Goal: Task Accomplishment & Management: Use online tool/utility

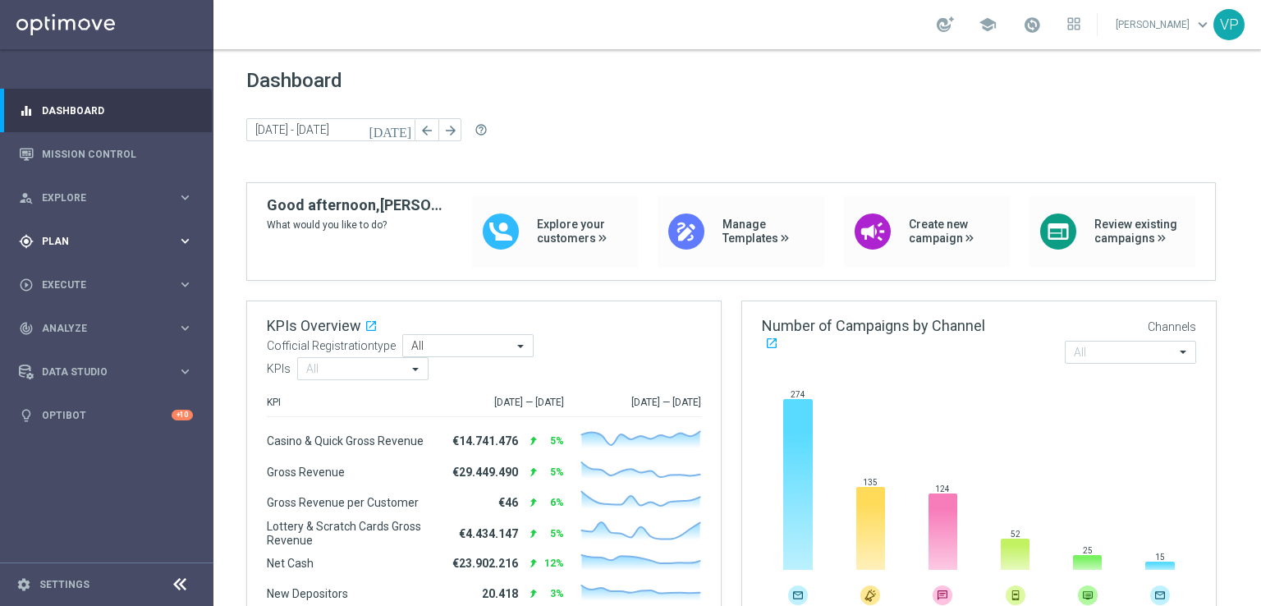
click at [167, 237] on span "Plan" at bounding box center [109, 241] width 135 height 10
click at [72, 315] on accordion "Templates keyboard_arrow_right Optimail OptiMobile In-App OptiMobile Push Optip…" at bounding box center [127, 324] width 169 height 25
click at [82, 327] on span "Templates" at bounding box center [101, 324] width 117 height 10
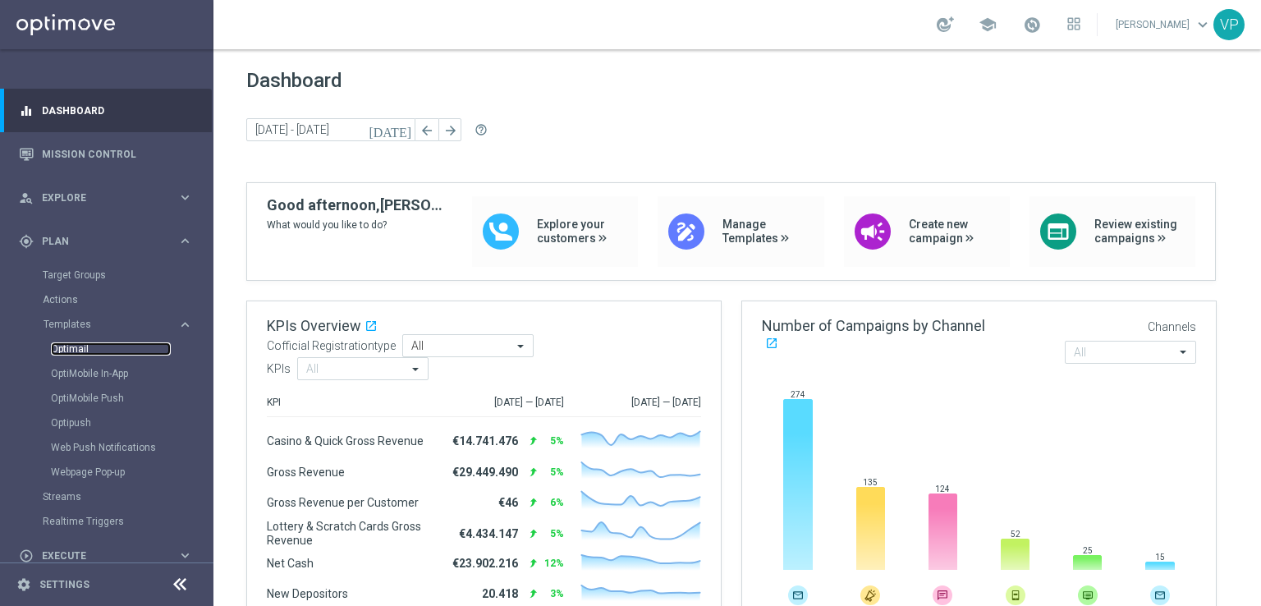
click at [85, 351] on link "Optimail" at bounding box center [111, 348] width 120 height 13
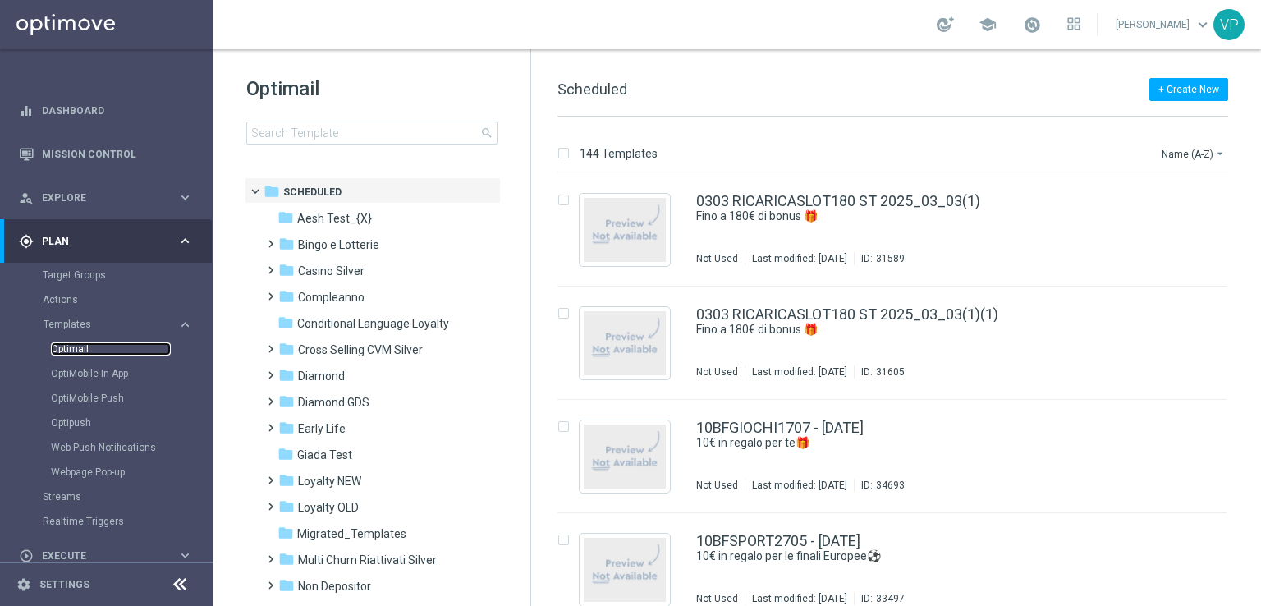
click at [85, 351] on link "Optimail" at bounding box center [111, 348] width 120 height 13
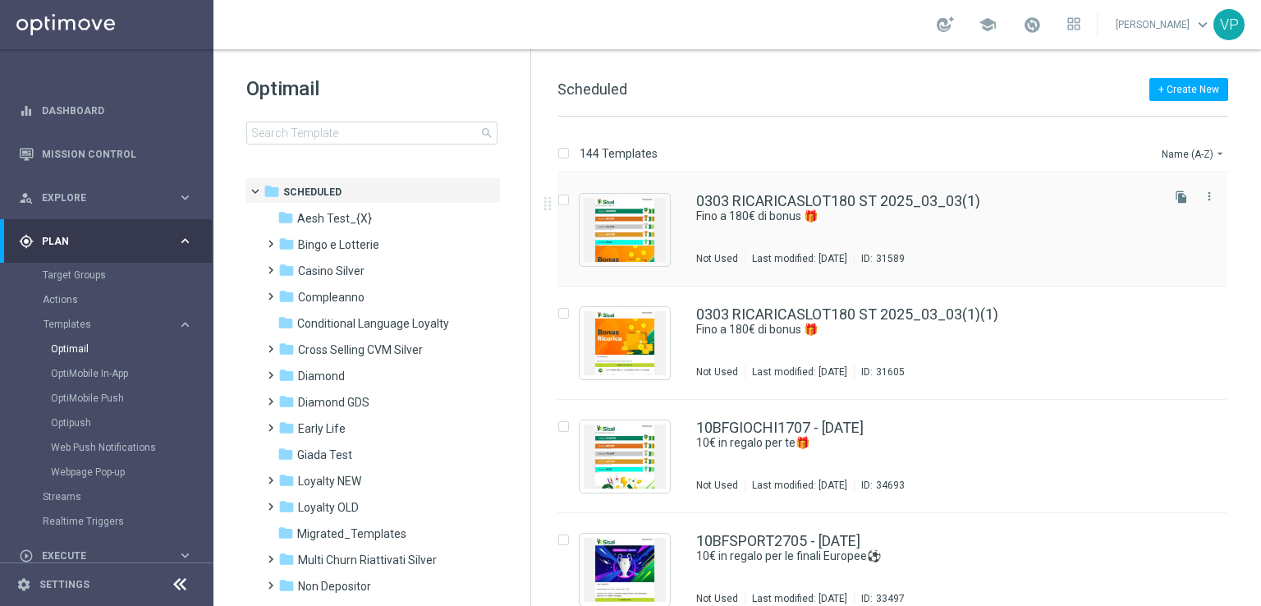
click at [1032, 240] on div "0303 RICARICASLOT180 ST 2025_03_03(1) Fino a 180€ di bonus 🎁​ Not Used Last mod…" at bounding box center [926, 229] width 461 height 71
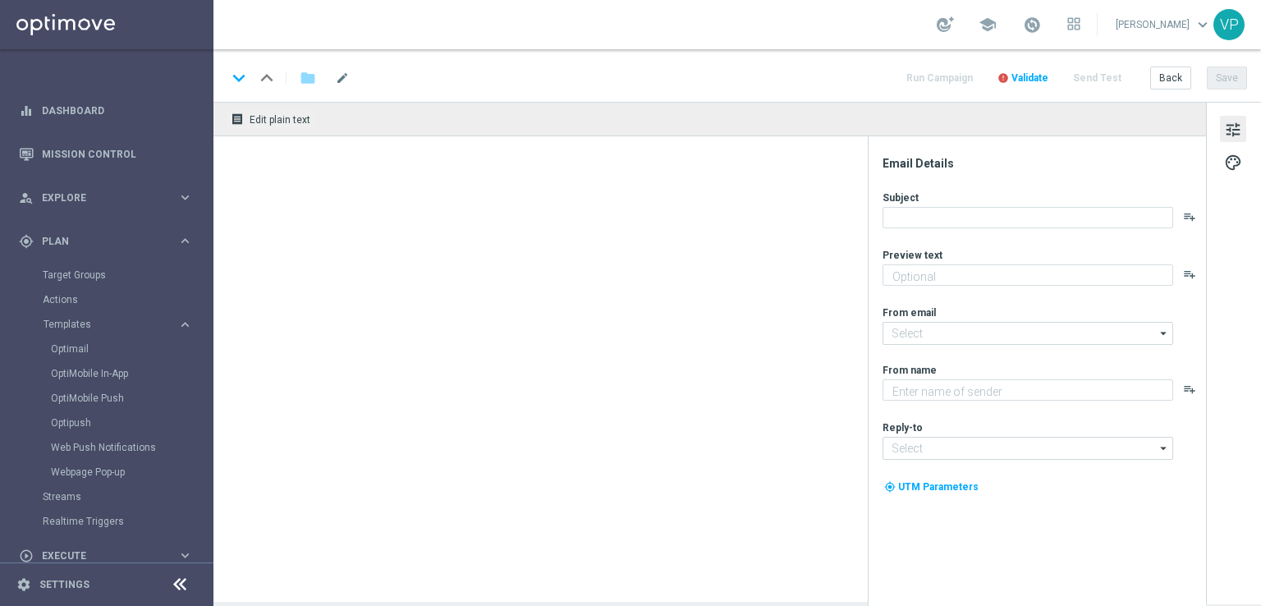
type textarea "Scopri la promozione che ti abbiamo riservato"
type input "[EMAIL_ADDRESS][DOMAIN_NAME]"
type textarea "Sisal"
type input "[EMAIL_ADDRESS][DOMAIN_NAME]"
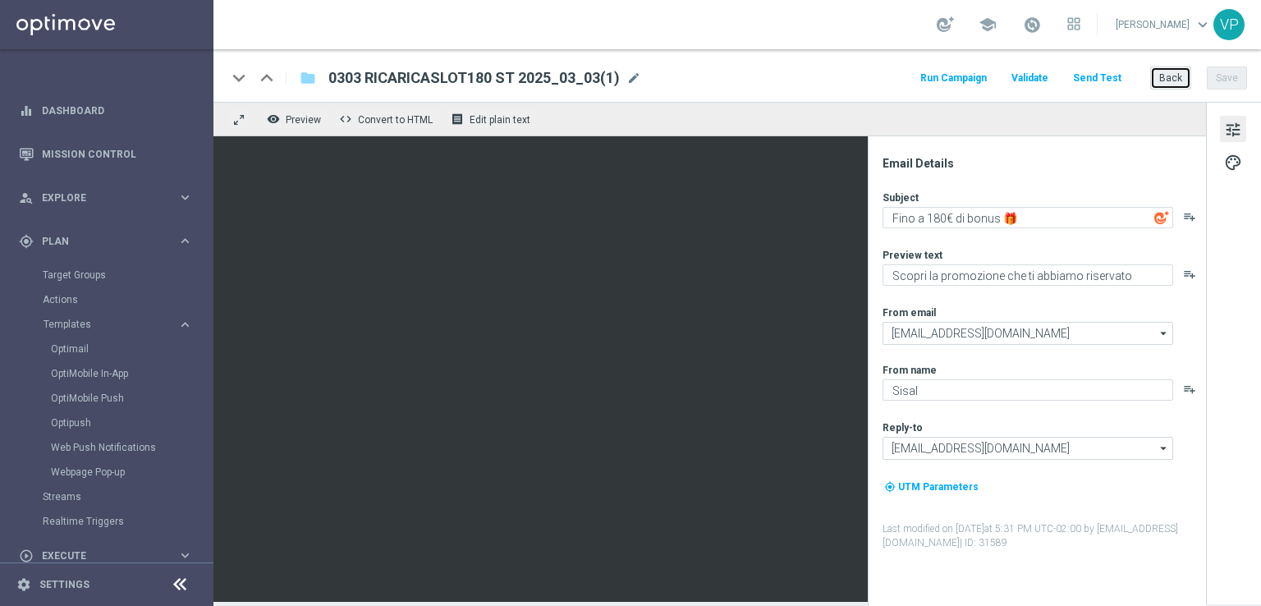
click at [1179, 84] on button "Back" at bounding box center [1170, 77] width 41 height 23
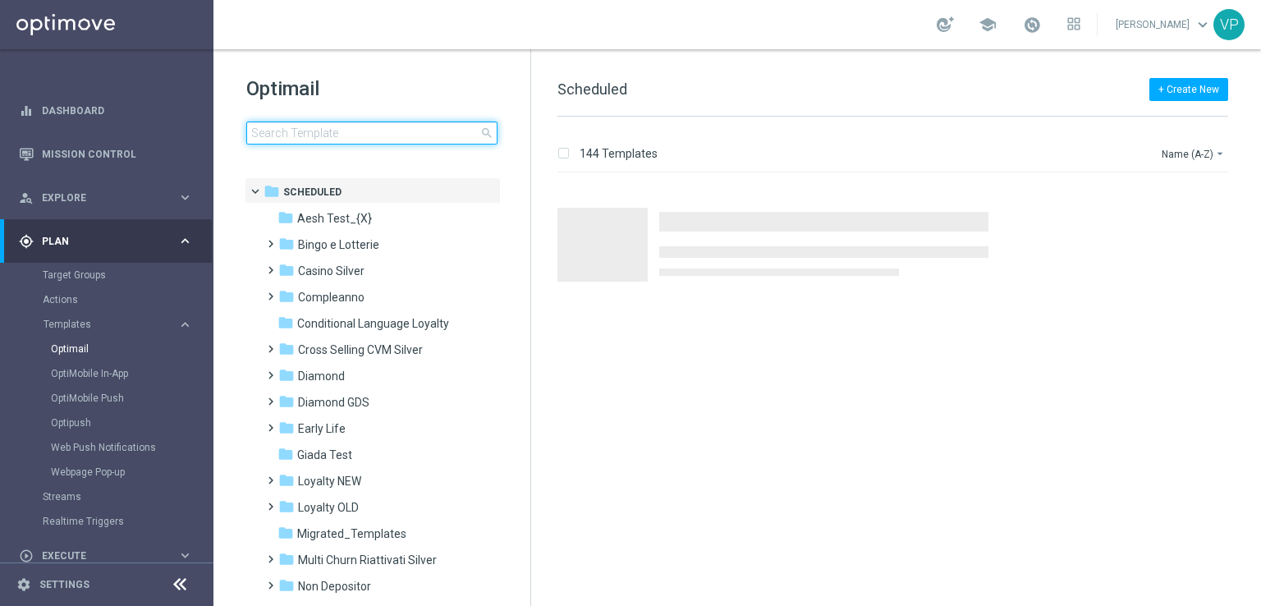
click at [404, 126] on input at bounding box center [371, 132] width 251 height 23
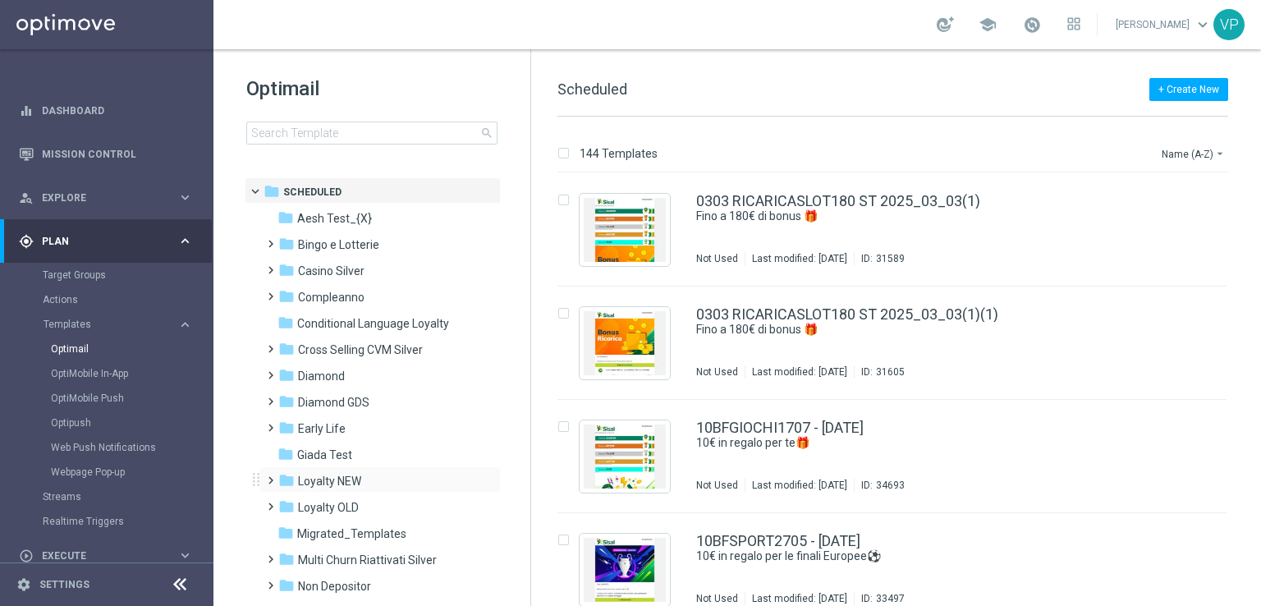
click at [271, 476] on span at bounding box center [266, 472] width 7 height 7
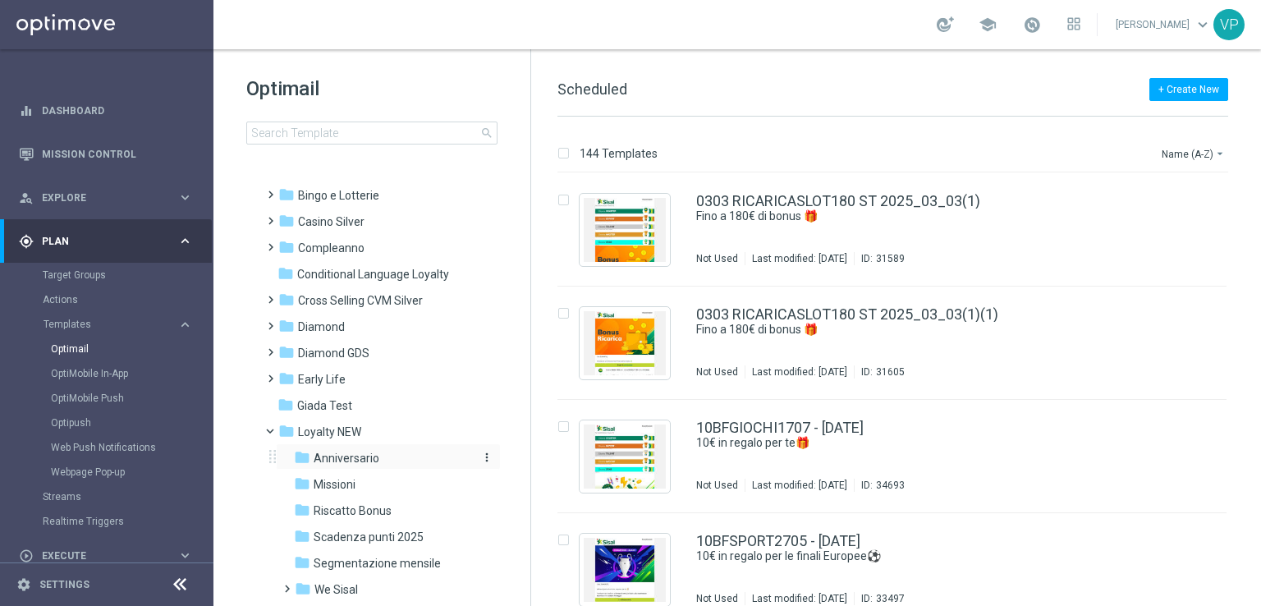
click at [397, 463] on div "folder Anniversario" at bounding box center [381, 458] width 175 height 19
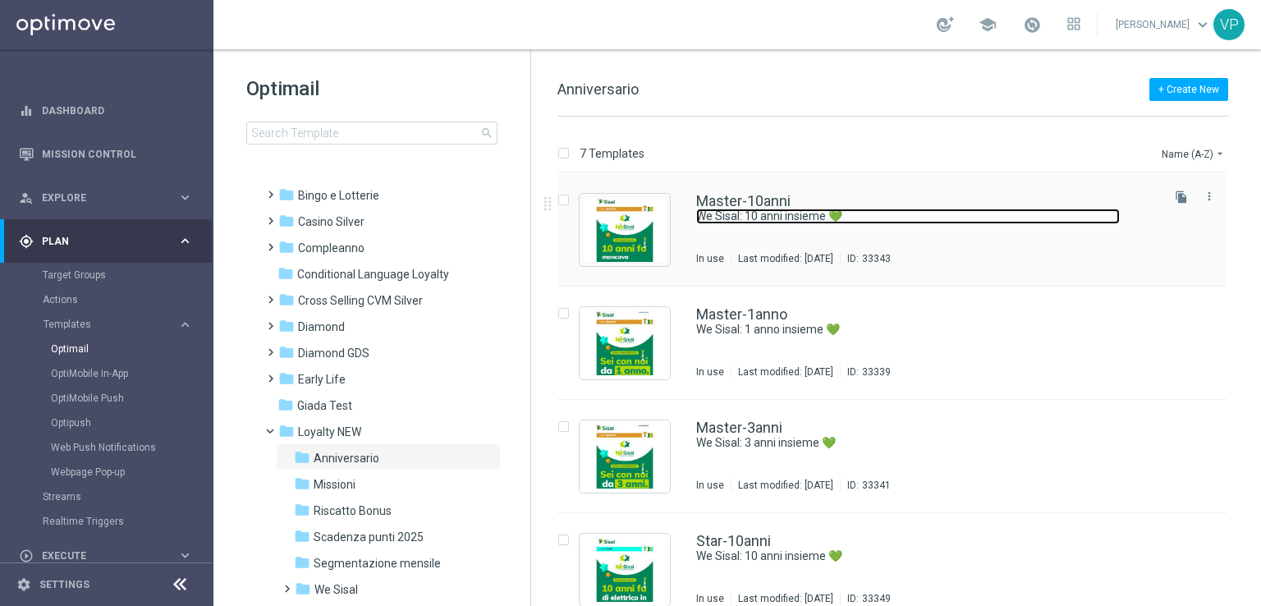
click at [919, 218] on link "We Sisal: 10 anni insieme 💚" at bounding box center [908, 216] width 424 height 16
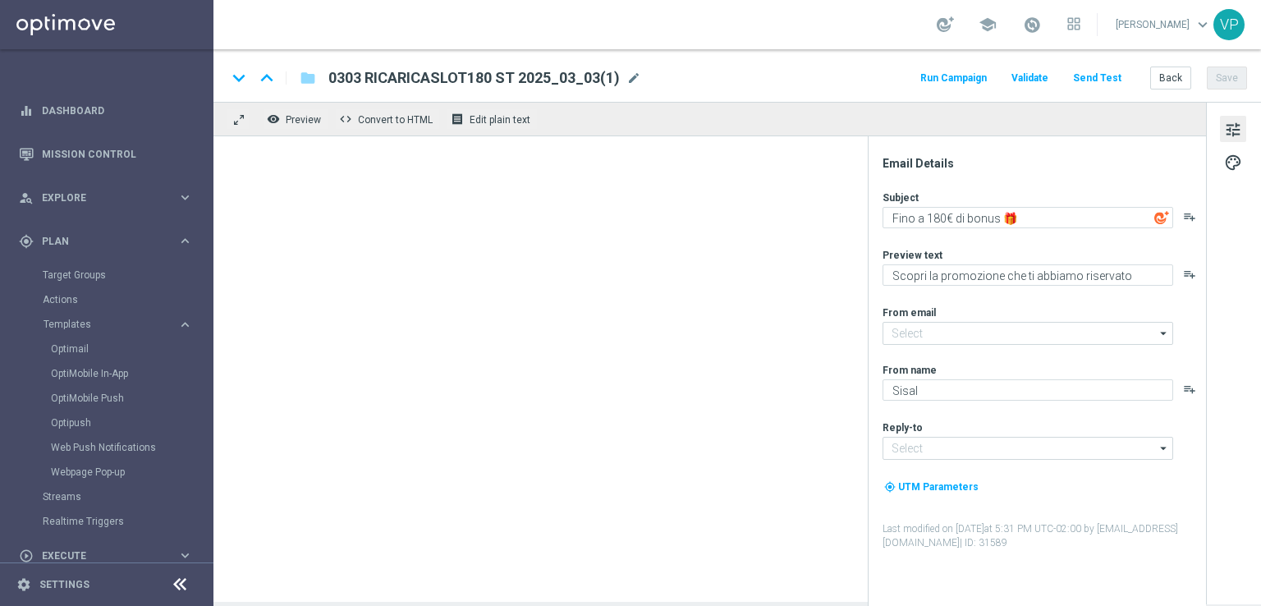
type textarea "We Sisal: 10 anni insieme 💚"
type textarea "Festeggiamo 10 anni insieme"
type input "[EMAIL_ADDRESS][DOMAIN_NAME]"
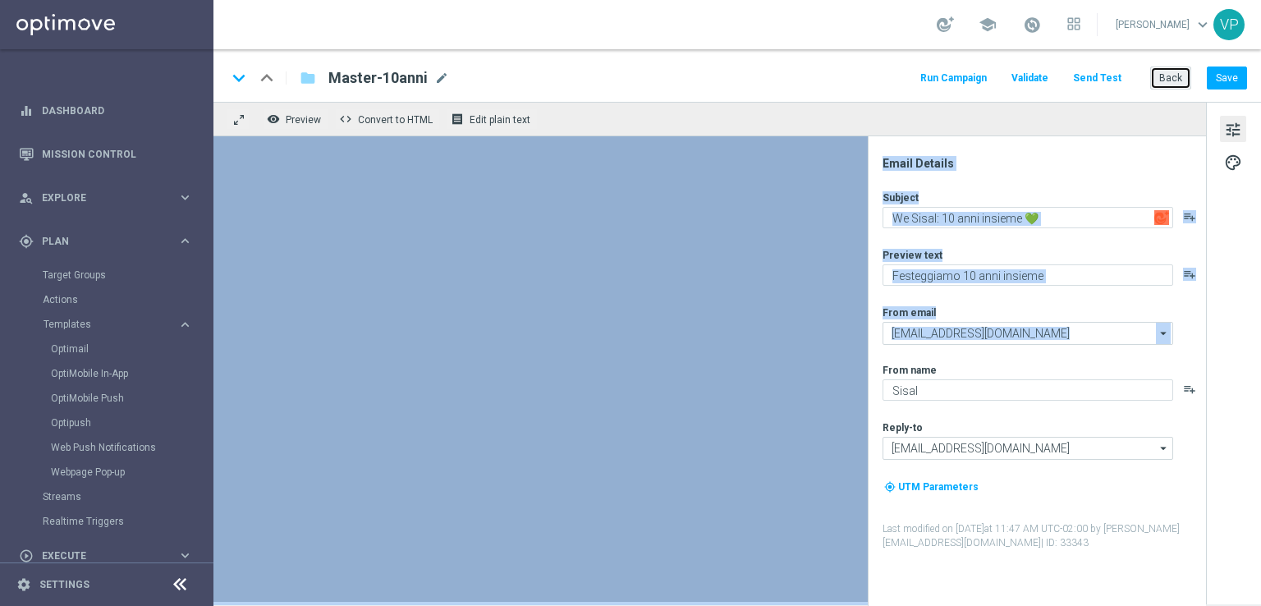
click at [1172, 77] on button "Back" at bounding box center [1170, 77] width 41 height 23
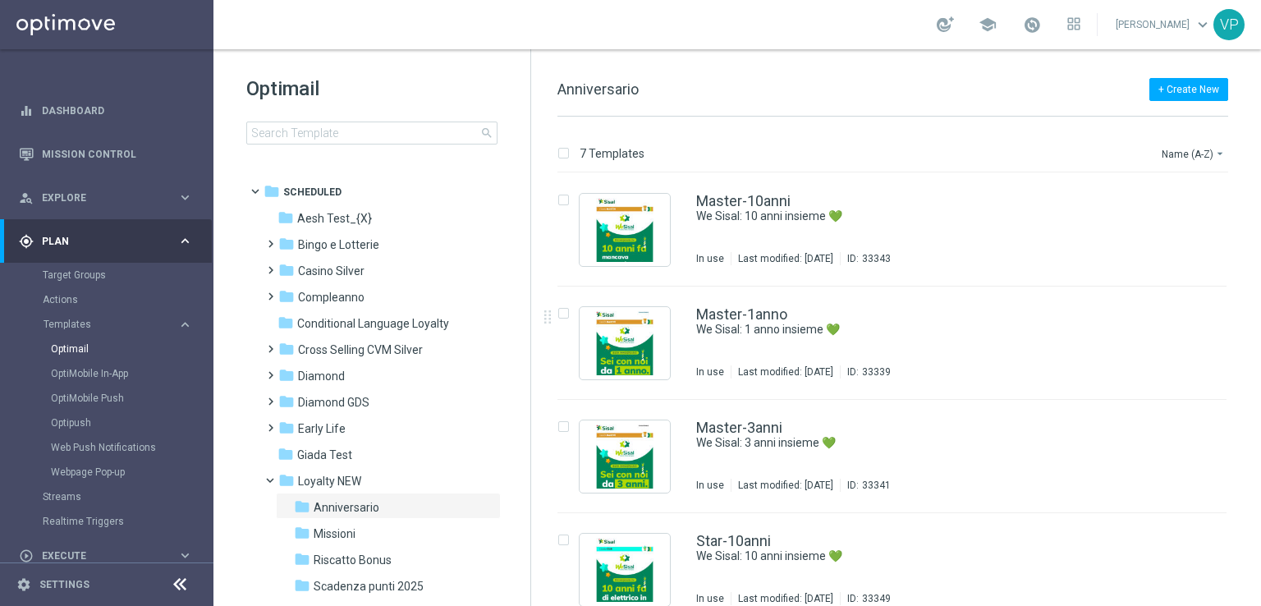
drag, startPoint x: 1257, startPoint y: 220, endPoint x: 1251, endPoint y: 460, distance: 240.6
click at [1251, 460] on div "7 Templates Name (A-Z) arrow_drop_down Drag here to set row groups Drag here to…" at bounding box center [896, 361] width 730 height 489
click at [350, 561] on span "Riscatto Bonus" at bounding box center [353, 559] width 78 height 15
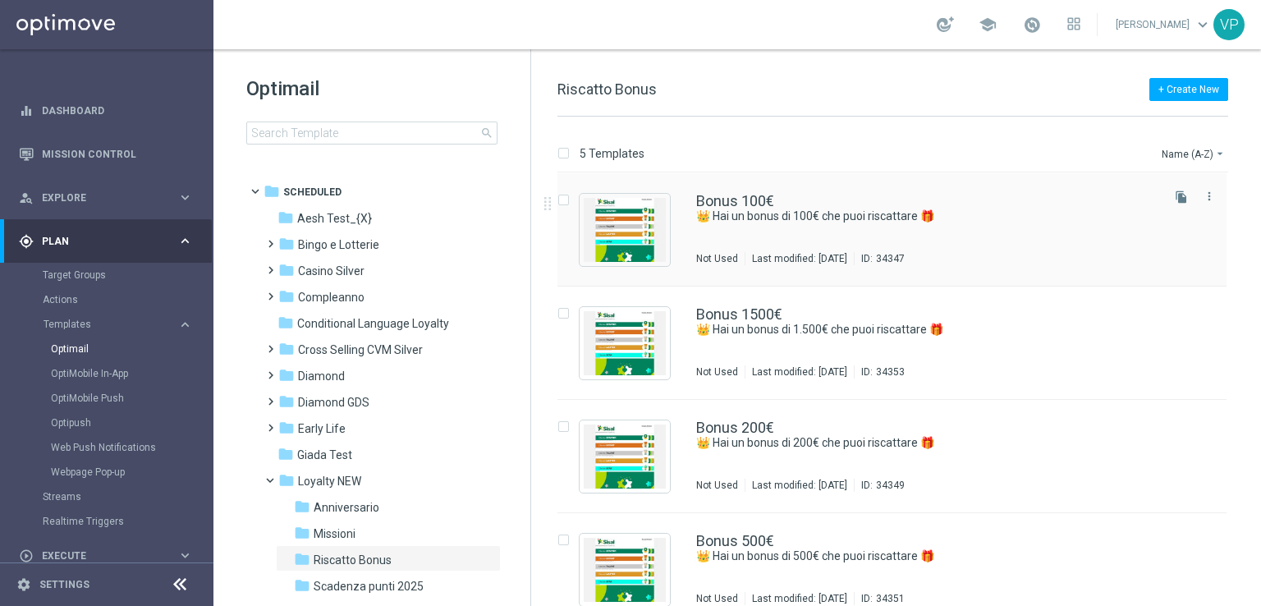
click at [1067, 277] on div "Bonus 100€ 👑 Hai un bonus di 100€ che puoi riscattare 🎁 Not Used Last modified:…" at bounding box center [891, 229] width 669 height 113
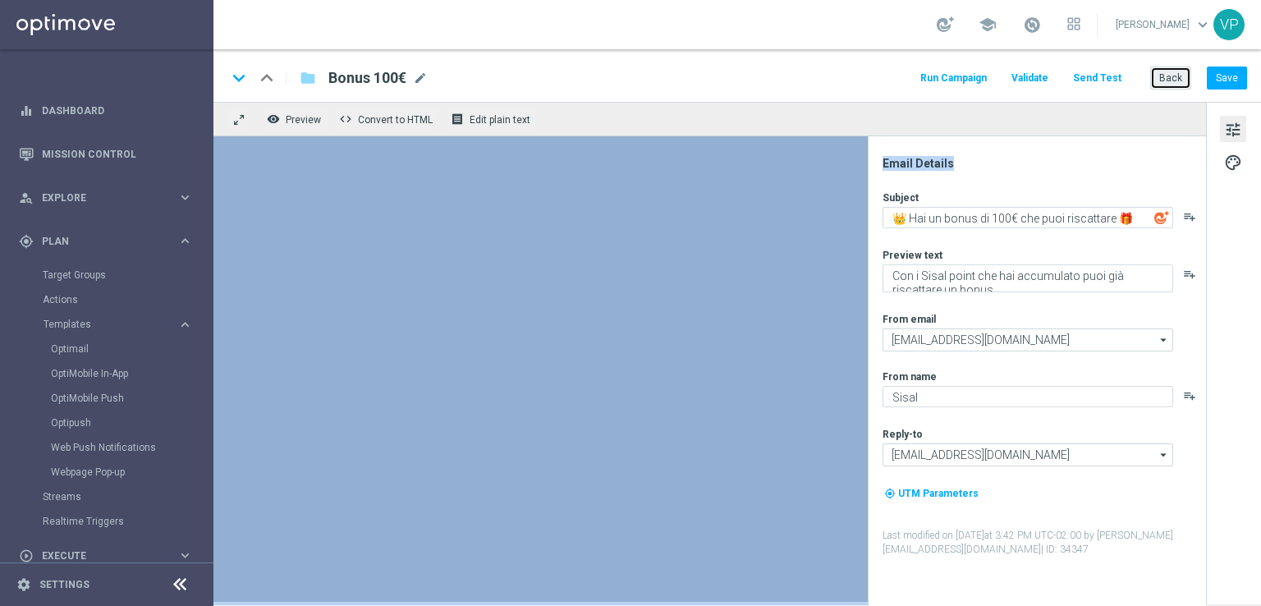
click at [1174, 84] on button "Back" at bounding box center [1170, 77] width 41 height 23
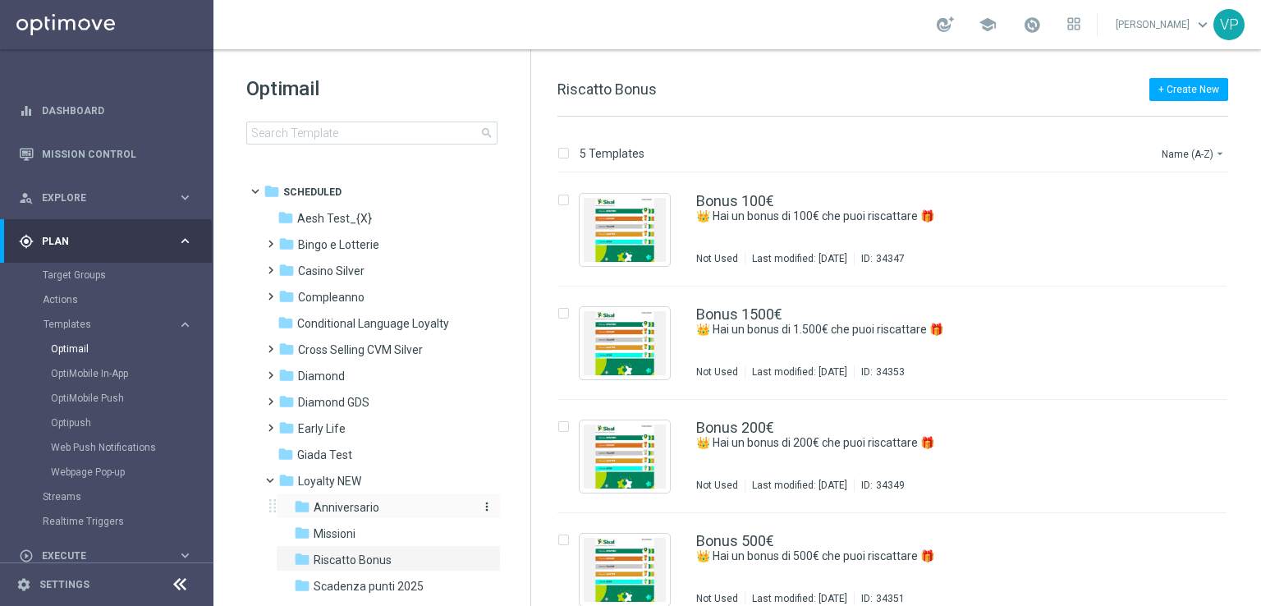
click at [345, 506] on span "Anniversario" at bounding box center [347, 507] width 66 height 15
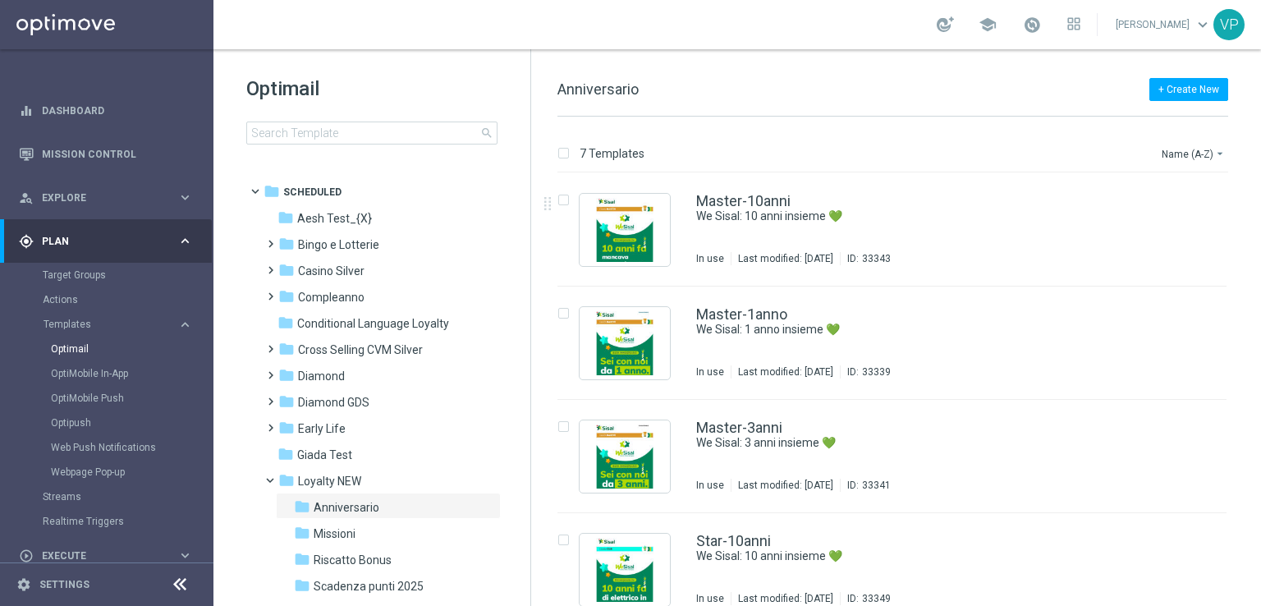
drag, startPoint x: 1257, startPoint y: 256, endPoint x: 1255, endPoint y: 526, distance: 270.0
click at [1255, 526] on div "7 Templates Name (A-Z) arrow_drop_down Drag here to set row groups Drag here to…" at bounding box center [896, 361] width 730 height 489
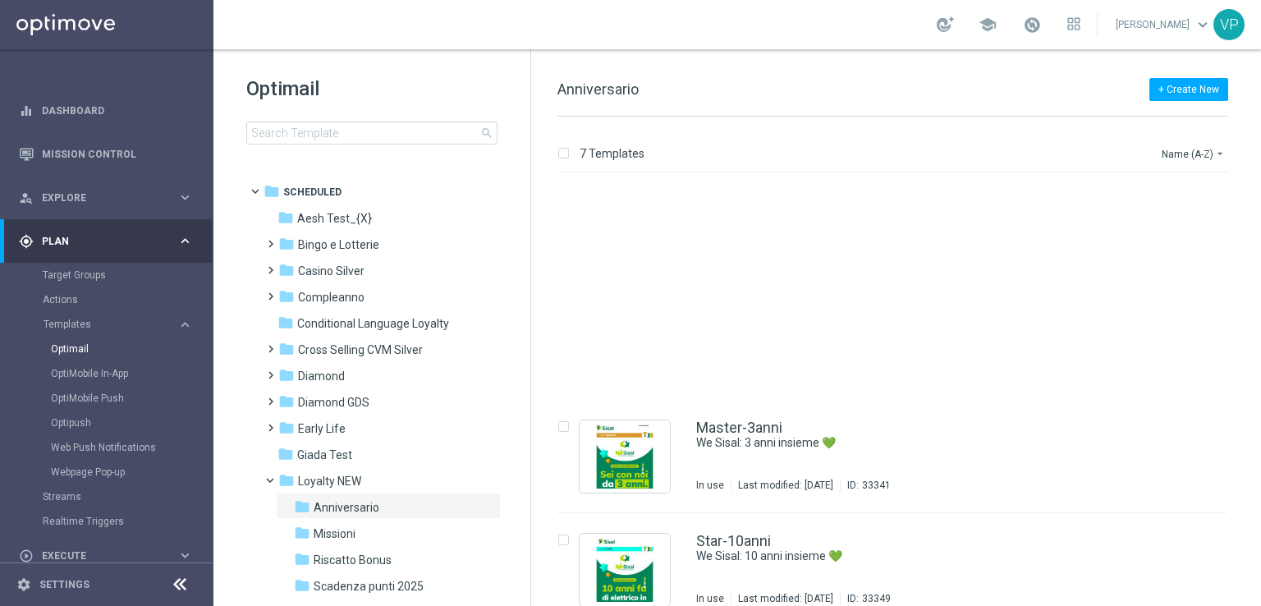
scroll to position [360, 0]
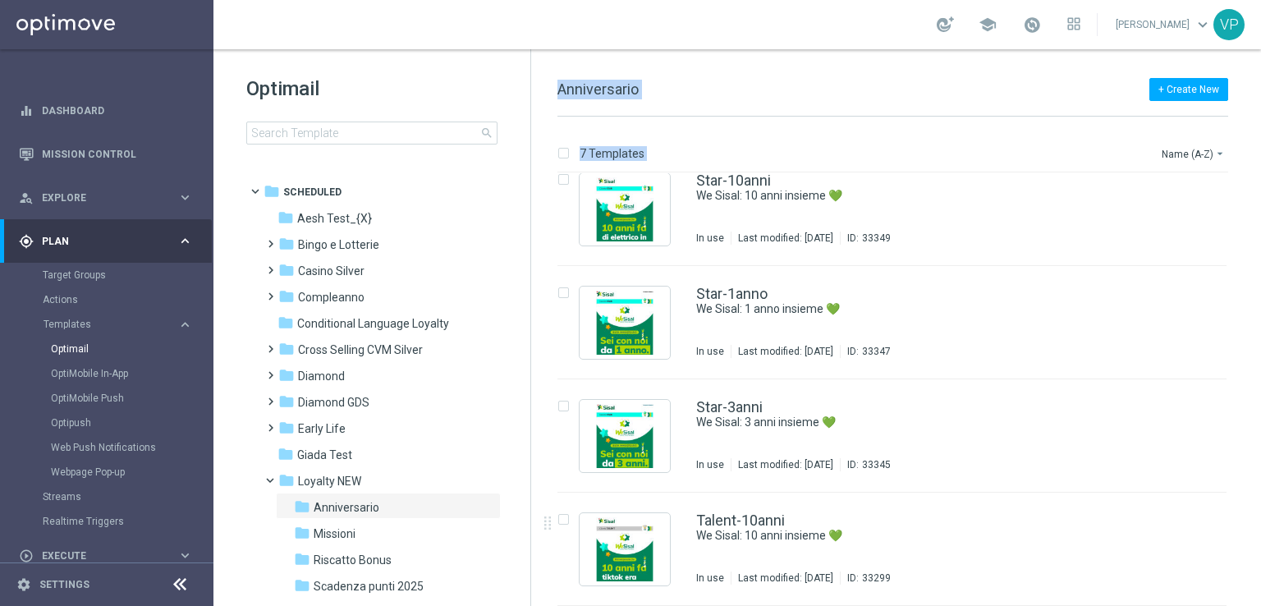
click at [529, 349] on div "Optimail search folder 1 Folder folder Scheduled more_vert folder Aesh Test_{X}…" at bounding box center [736, 327] width 1047 height 556
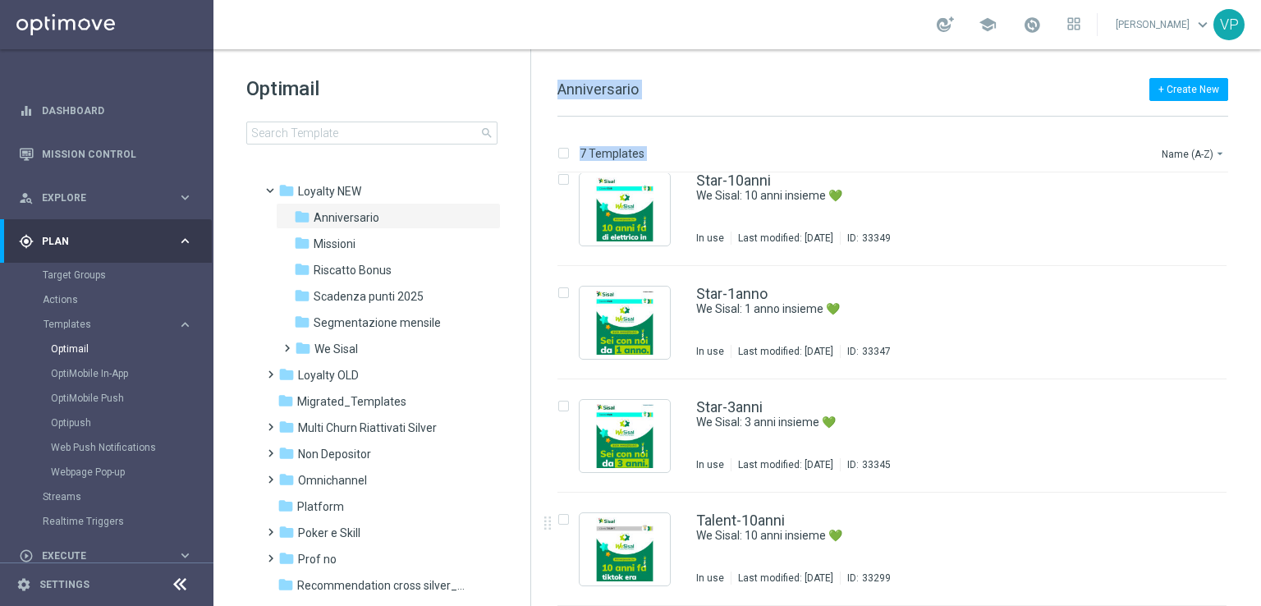
scroll to position [291, 0]
click at [325, 326] on span "Segmentazione mensile" at bounding box center [377, 321] width 127 height 15
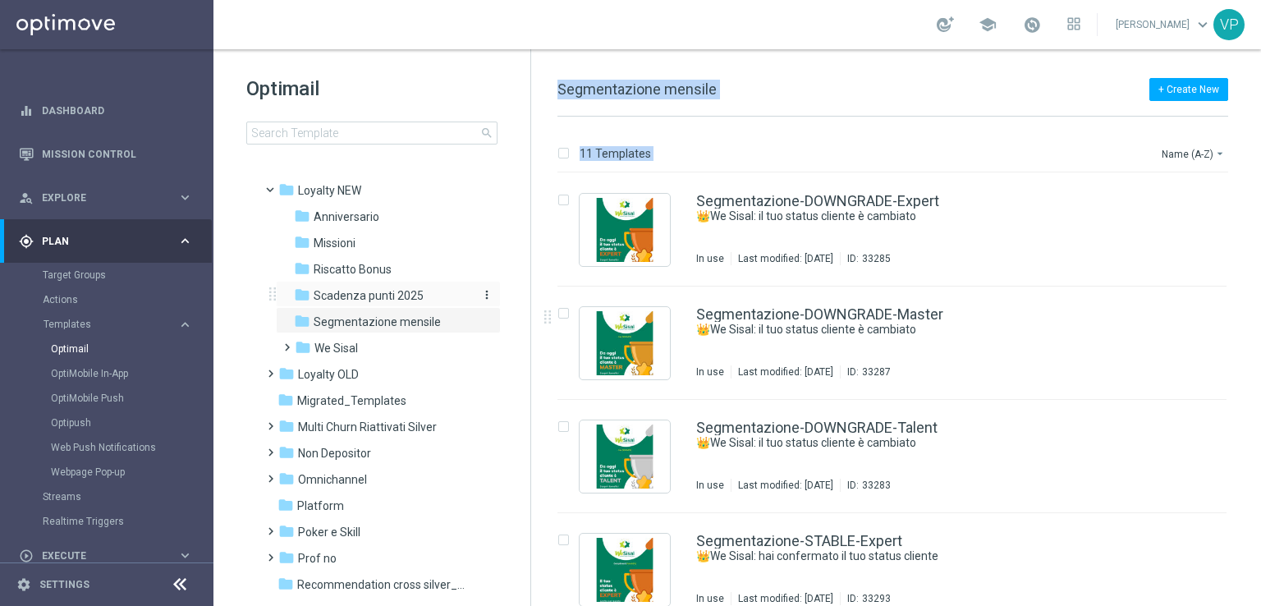
click at [364, 293] on span "Scadenza punti 2025" at bounding box center [369, 295] width 110 height 15
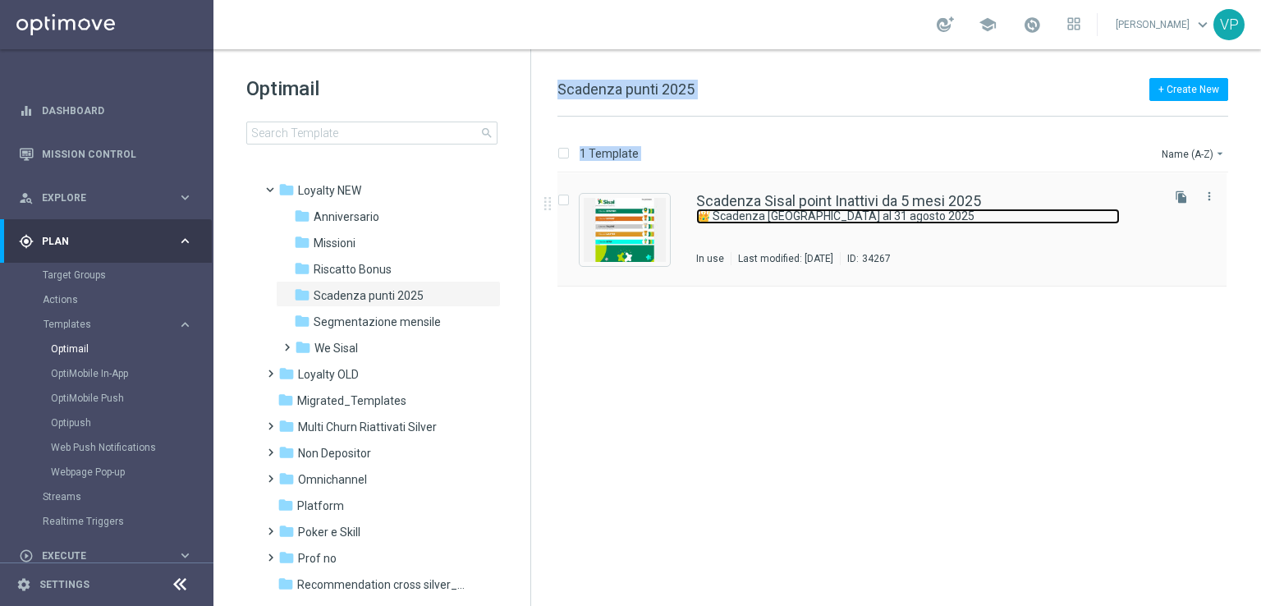
click at [1037, 220] on link "👑 Scadenza [GEOGRAPHIC_DATA] al 31 agosto 2025" at bounding box center [908, 216] width 424 height 16
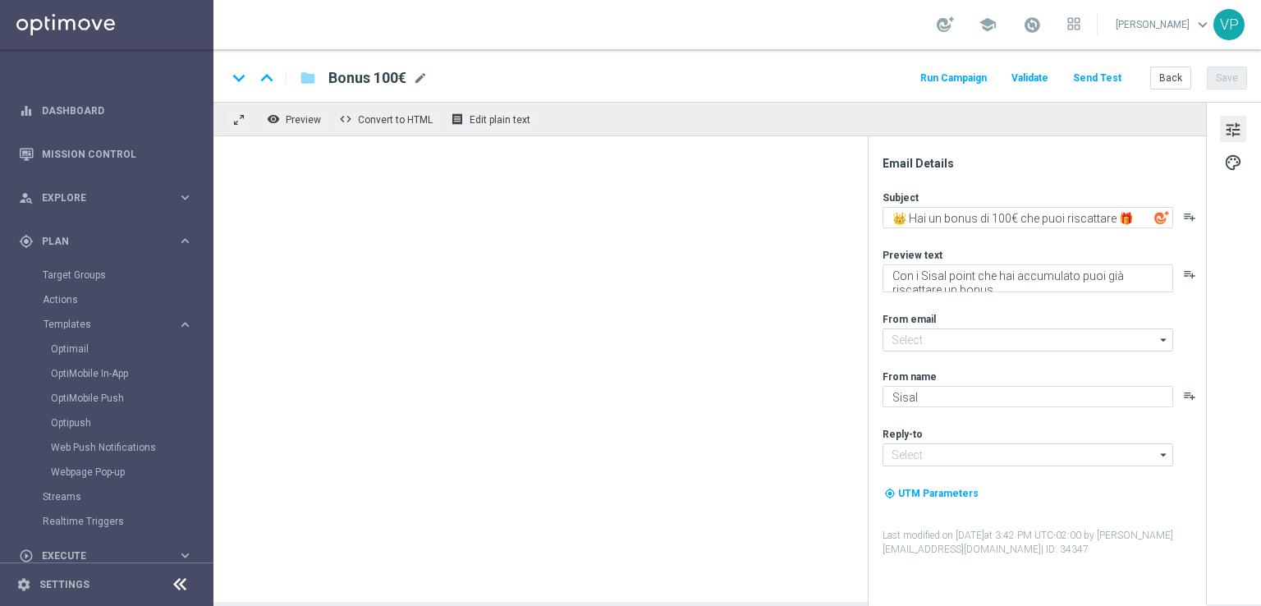
type textarea "👑 Scadenza [GEOGRAPHIC_DATA] al 31 agosto 2025"
type textarea "Utilizza i tuoi Sisal point in scadenza entro il 31 agosto"
type input "[EMAIL_ADDRESS][DOMAIN_NAME]"
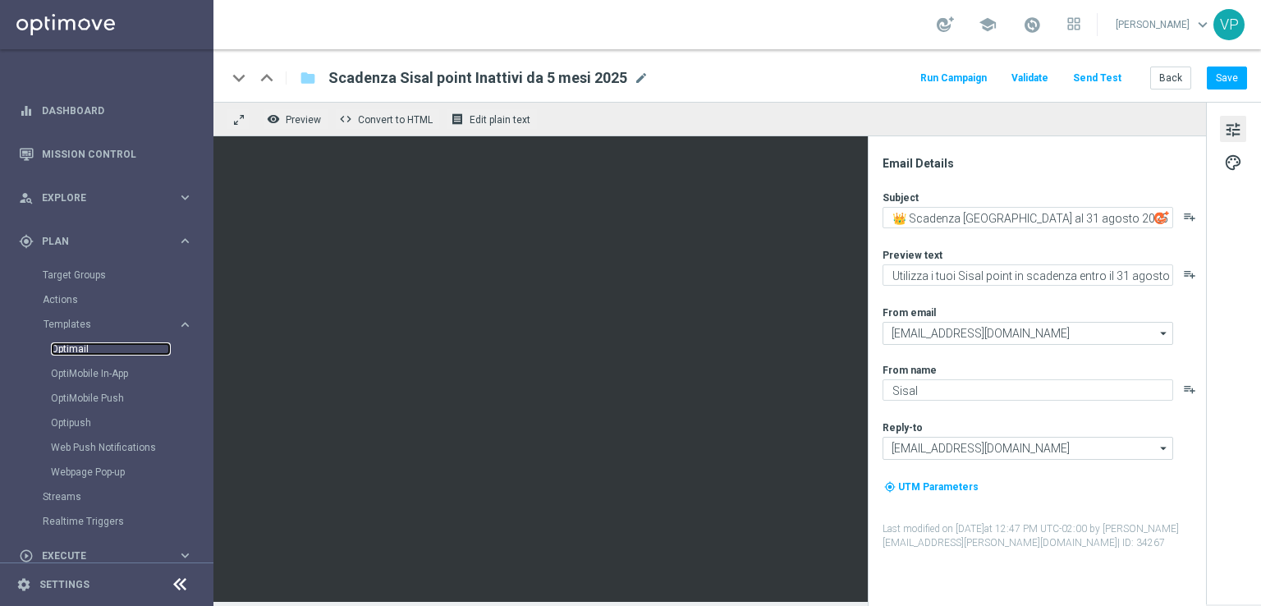
click at [57, 351] on link "Optimail" at bounding box center [111, 348] width 120 height 13
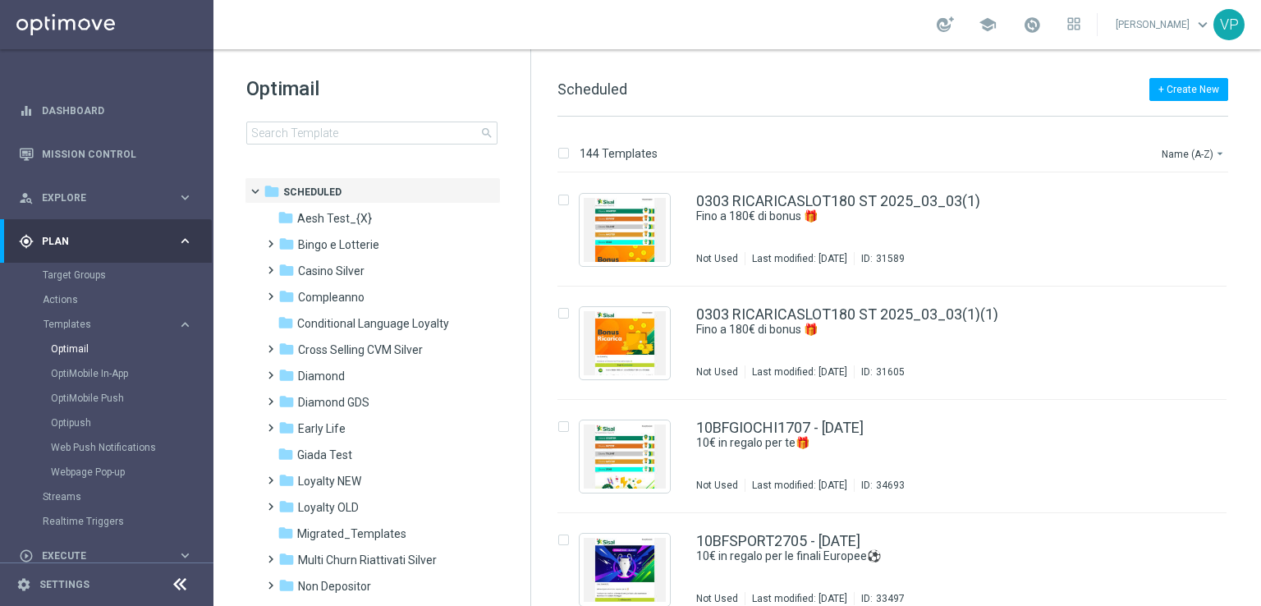
drag, startPoint x: 522, startPoint y: 293, endPoint x: 521, endPoint y: 324, distance: 31.2
click at [521, 324] on tree-viewport "folder Scheduled more_vert folder Aesh Test_{X} more_vert" at bounding box center [387, 389] width 284 height 425
drag, startPoint x: 521, startPoint y: 324, endPoint x: 515, endPoint y: 367, distance: 43.1
click at [515, 367] on tree-viewport "folder Scheduled more_vert folder Aesh Test_{X} more_vert" at bounding box center [387, 389] width 284 height 425
click at [263, 476] on span at bounding box center [266, 472] width 7 height 7
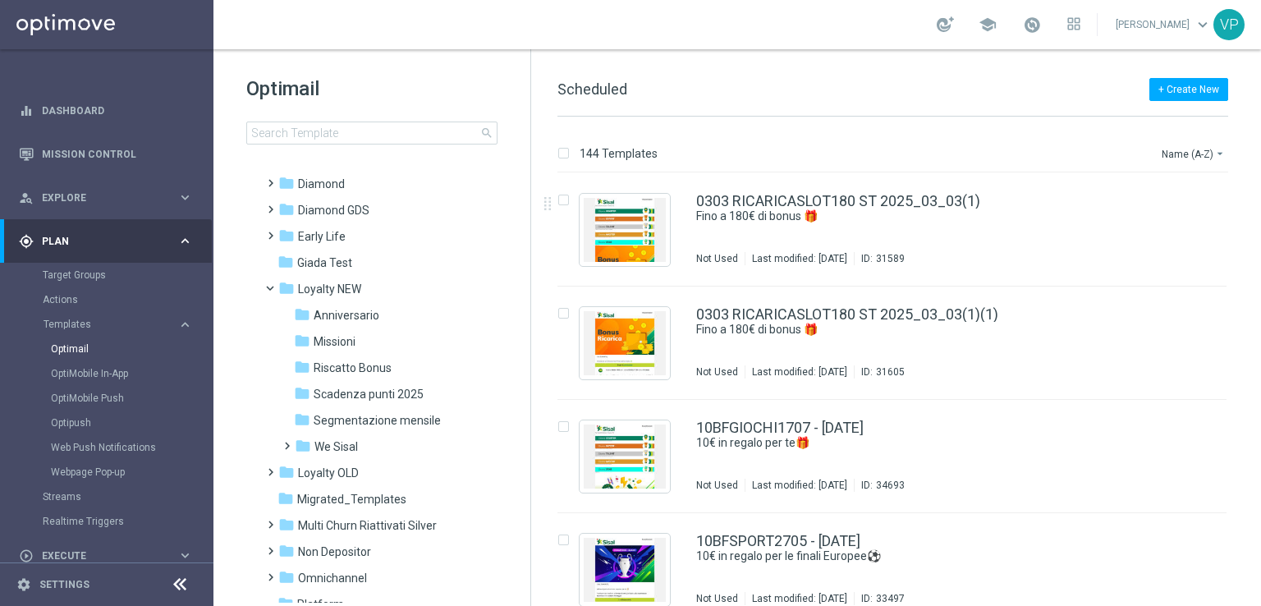
scroll to position [260, 0]
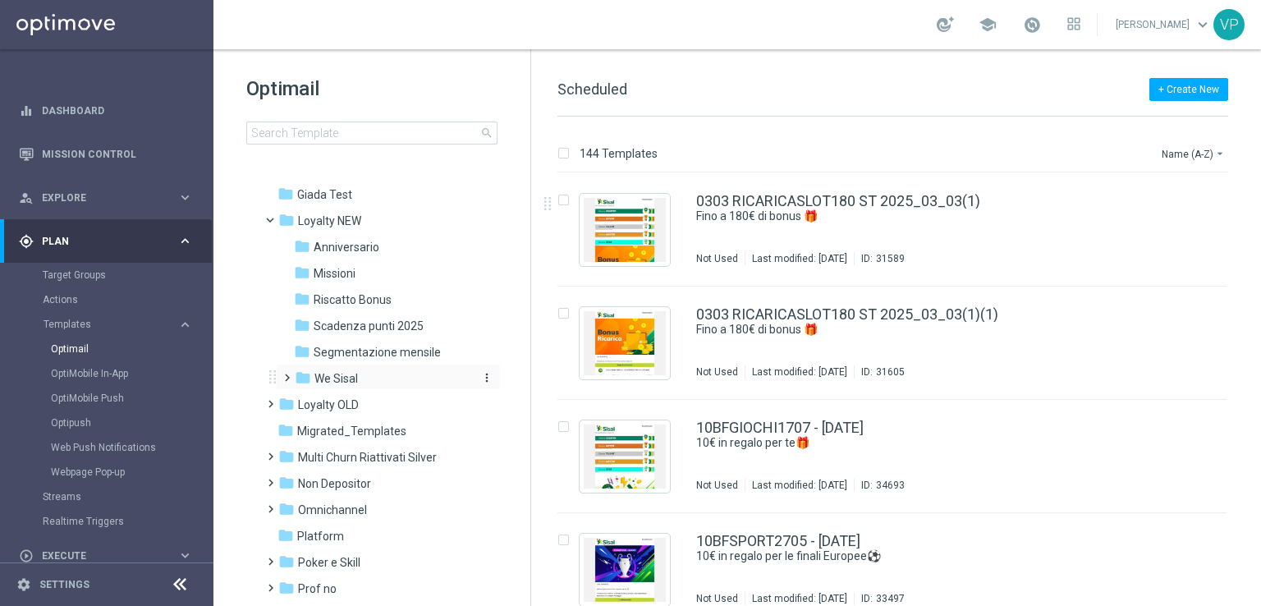
click at [344, 375] on span "We Sisal" at bounding box center [335, 378] width 43 height 15
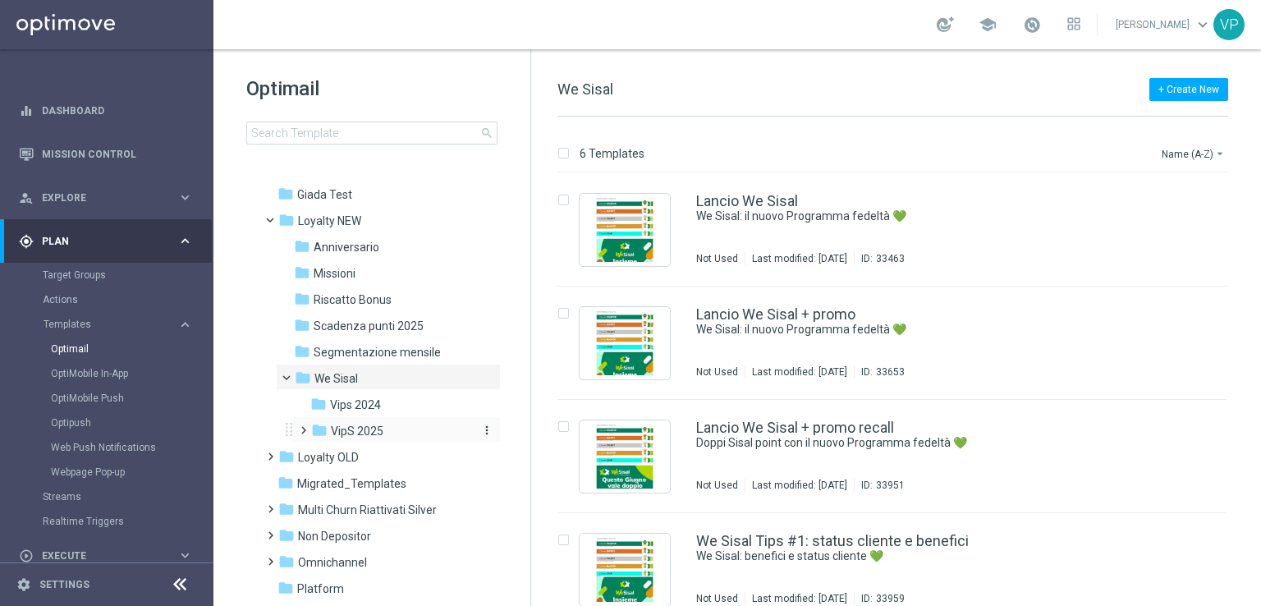
click at [371, 426] on span "VipS 2025" at bounding box center [357, 431] width 53 height 15
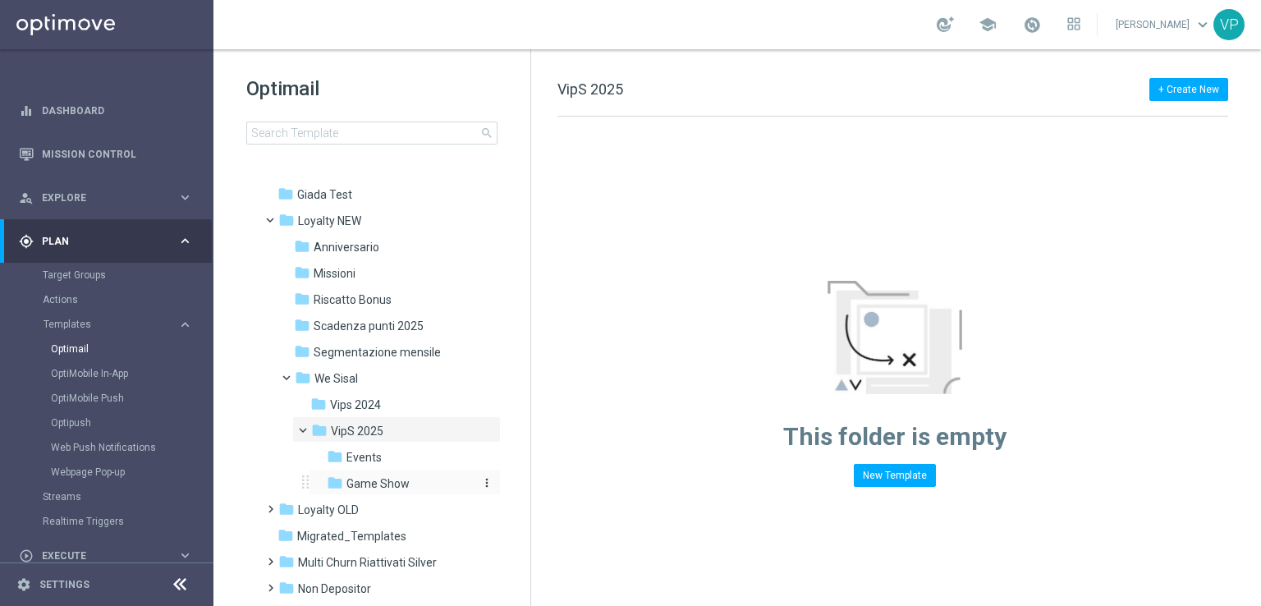
click at [373, 477] on span "Game Show" at bounding box center [377, 483] width 63 height 15
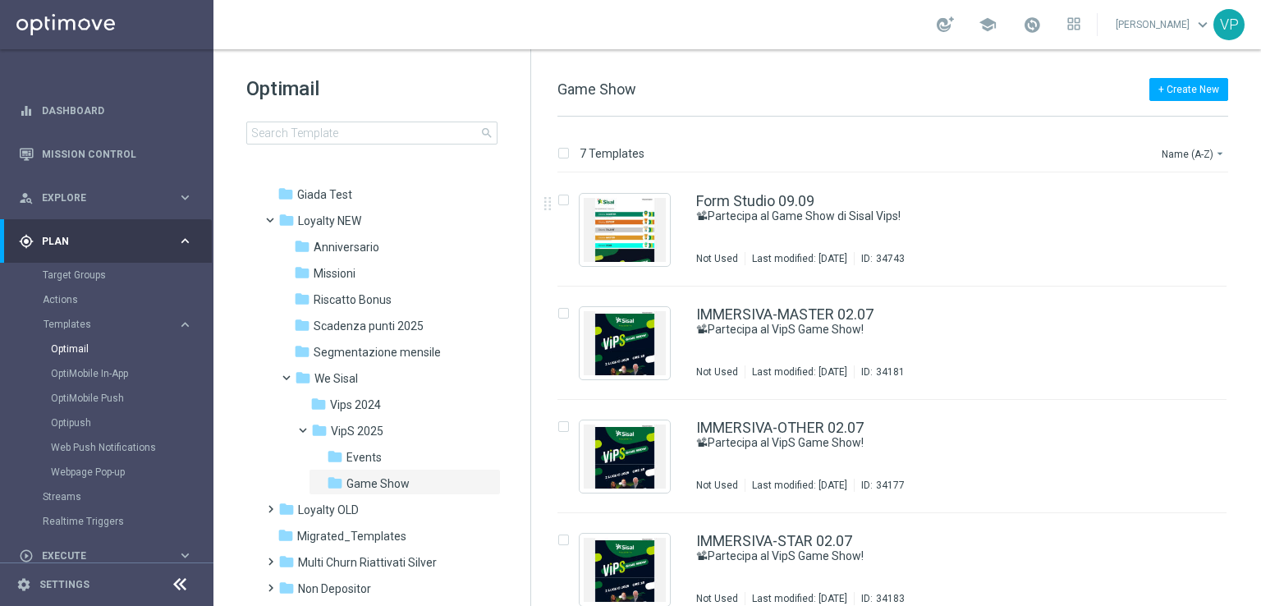
drag, startPoint x: 1256, startPoint y: 264, endPoint x: 1254, endPoint y: 477, distance: 212.6
click at [1254, 477] on div "7 Templates Name (A-Z) arrow_drop_down Drag here to set row groups Drag here to…" at bounding box center [896, 361] width 730 height 489
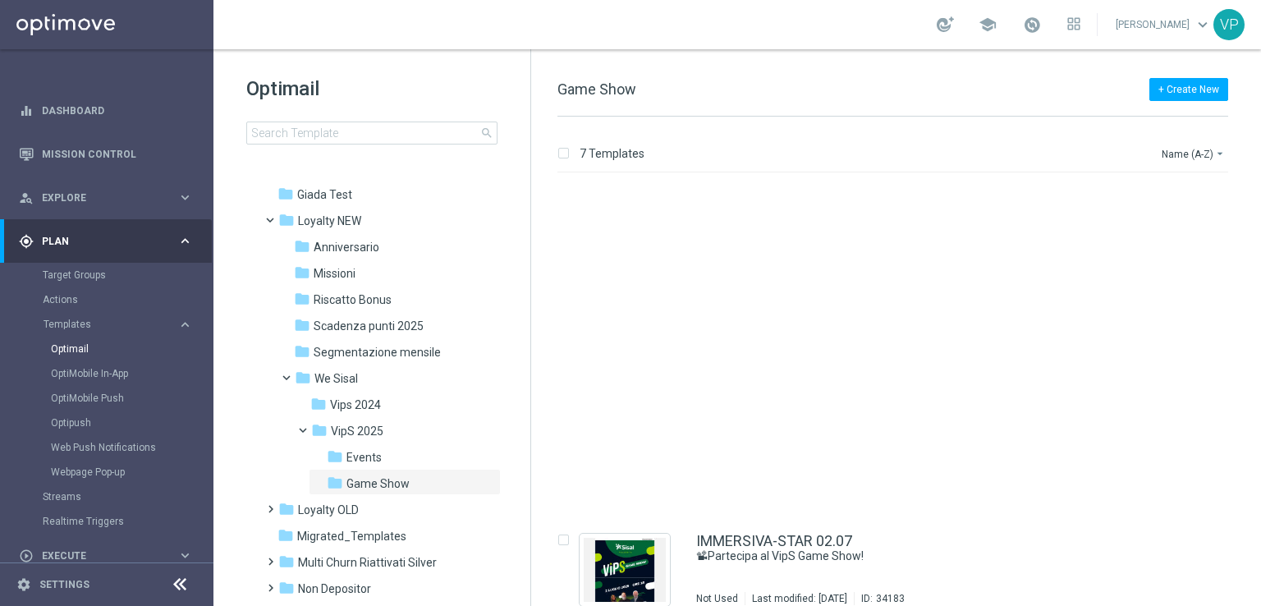
scroll to position [360, 0]
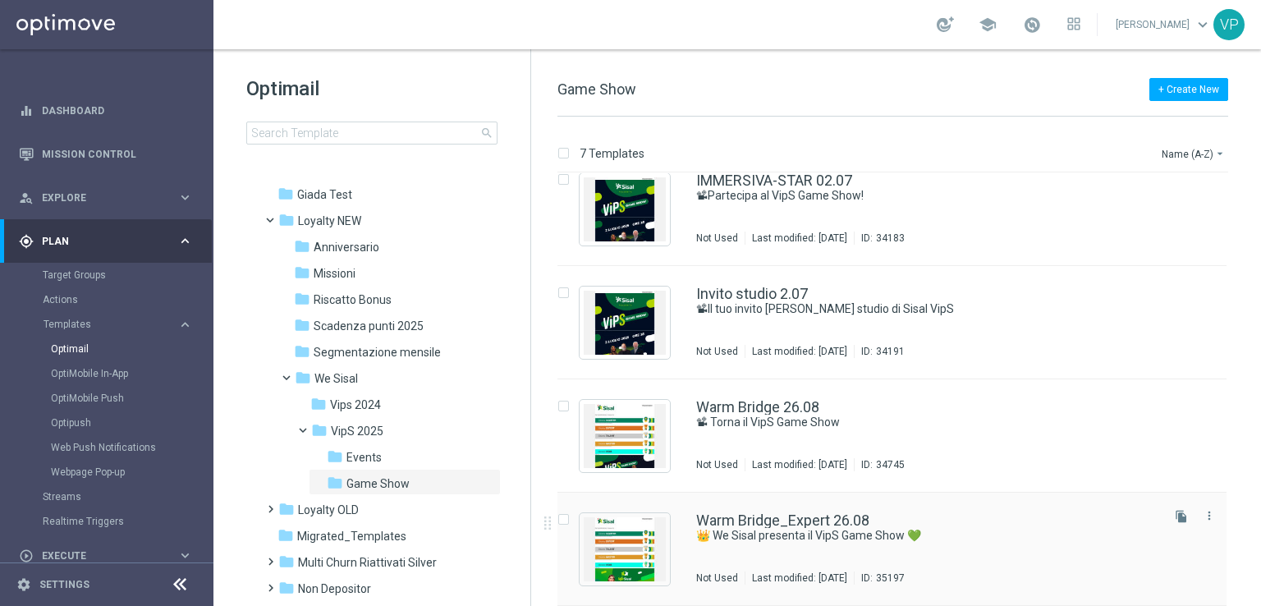
click at [1035, 554] on div "Warm Bridge_Expert 26.08 👑 We Sisal presenta il VipS Game Show 💚 Not Used Last …" at bounding box center [926, 548] width 461 height 71
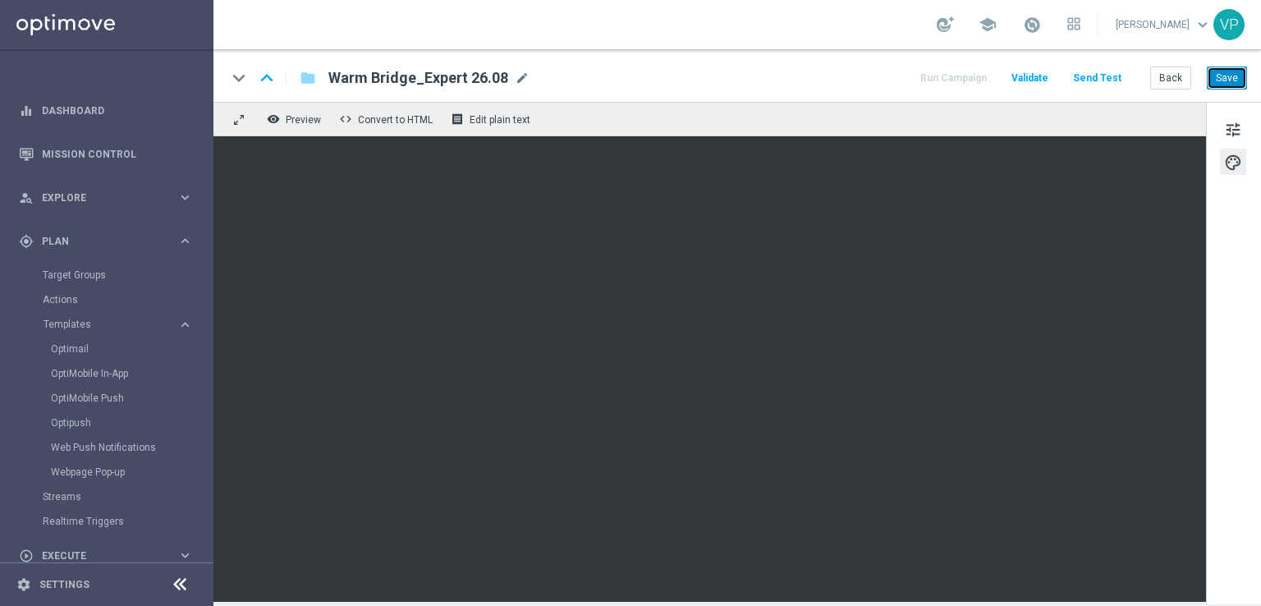
click at [1231, 80] on button "Save" at bounding box center [1226, 77] width 40 height 23
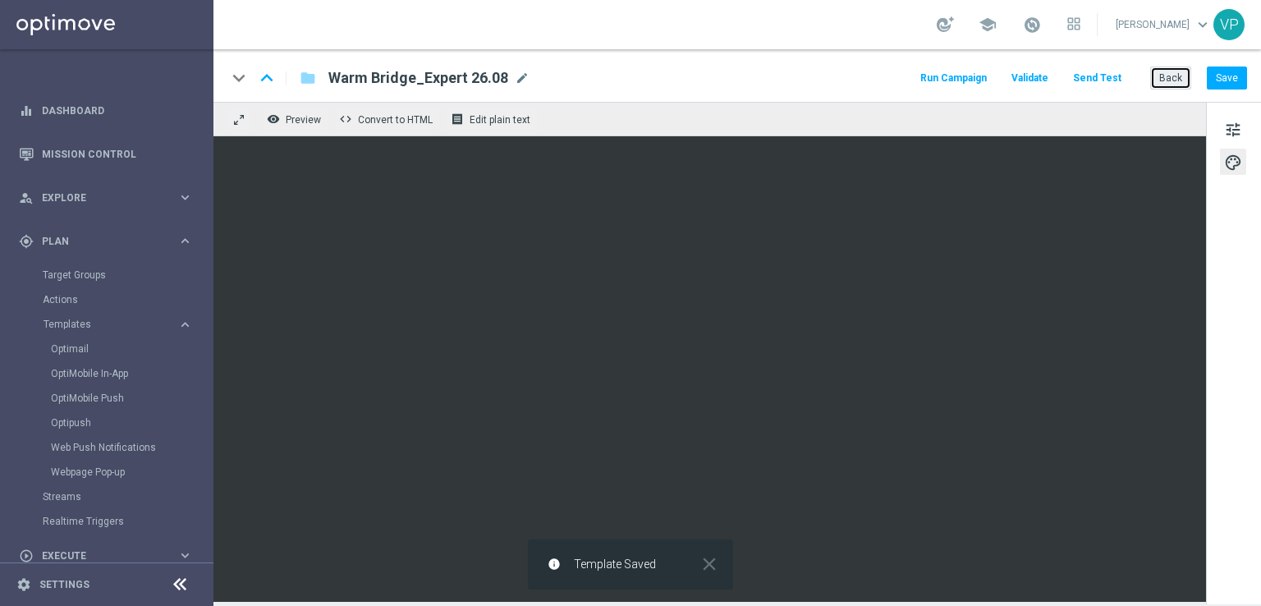
click at [1162, 76] on button "Back" at bounding box center [1170, 77] width 41 height 23
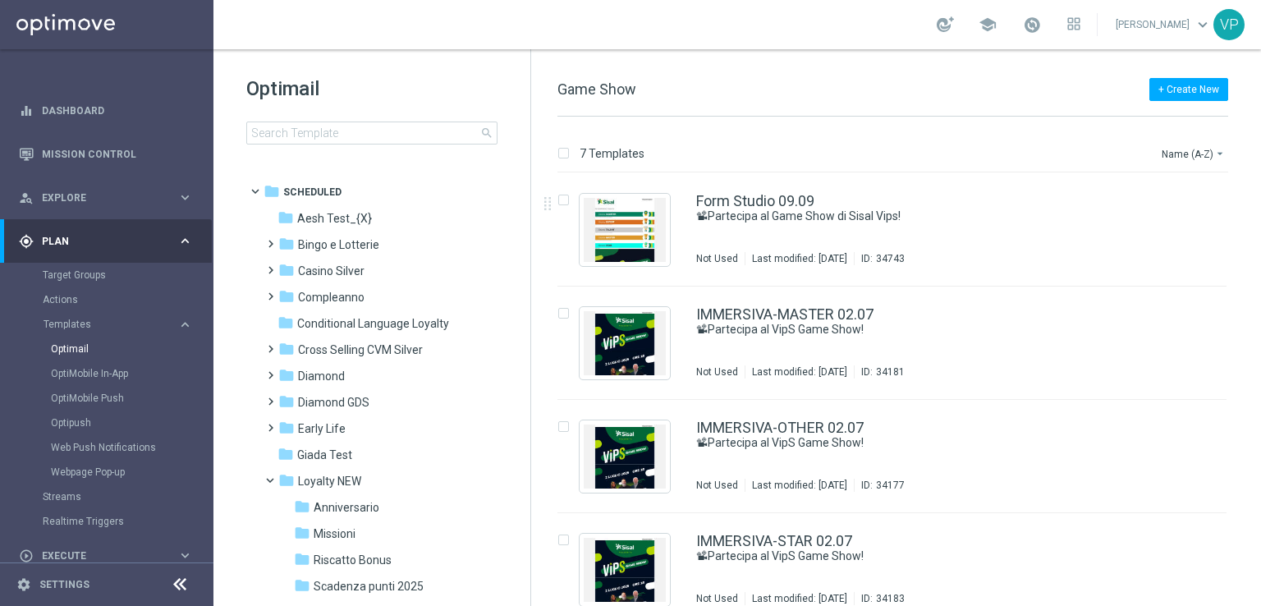
drag, startPoint x: 1253, startPoint y: 218, endPoint x: 1240, endPoint y: 327, distance: 109.1
click at [1240, 327] on div "7 Templates Name (A-Z) arrow_drop_down Drag here to set row groups Drag here to…" at bounding box center [896, 361] width 730 height 489
drag, startPoint x: 1260, startPoint y: 306, endPoint x: 1257, endPoint y: 467, distance: 160.9
click at [1257, 467] on div "7 Templates Name (A-Z) arrow_drop_down Drag here to set row groups Drag here to…" at bounding box center [896, 361] width 730 height 489
drag, startPoint x: 1257, startPoint y: 467, endPoint x: 1251, endPoint y: 555, distance: 88.1
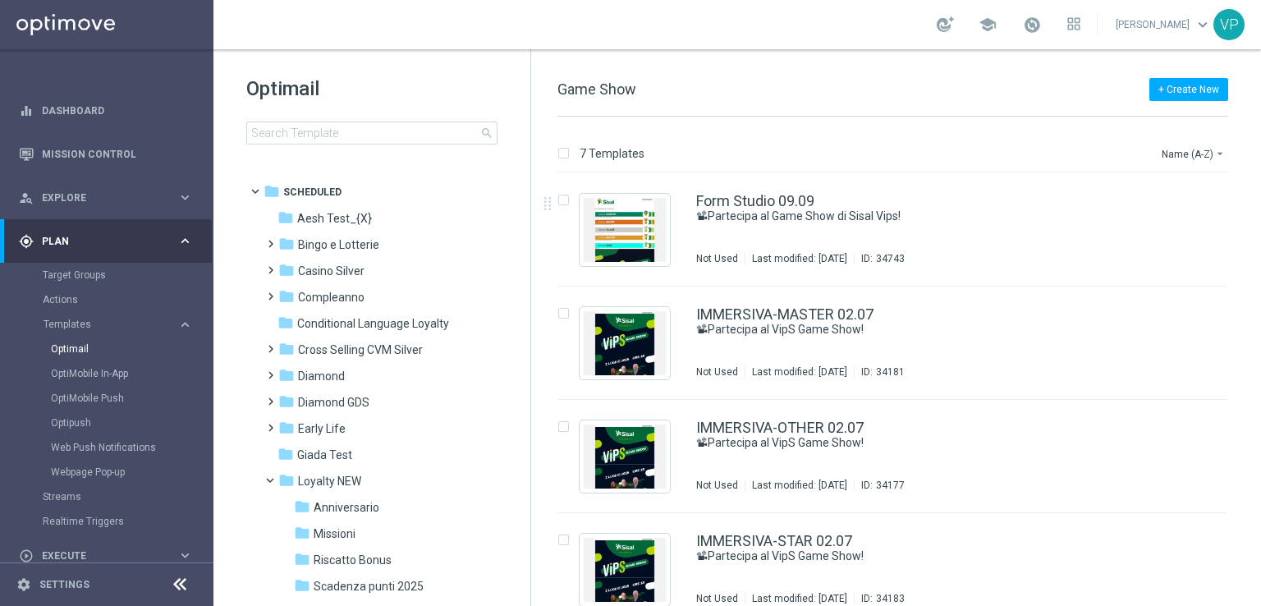
click at [1251, 555] on div "7 Templates Name (A-Z) arrow_drop_down Drag here to set row groups Drag here to…" at bounding box center [896, 361] width 730 height 489
